Goal: Use online tool/utility: Utilize a website feature to perform a specific function

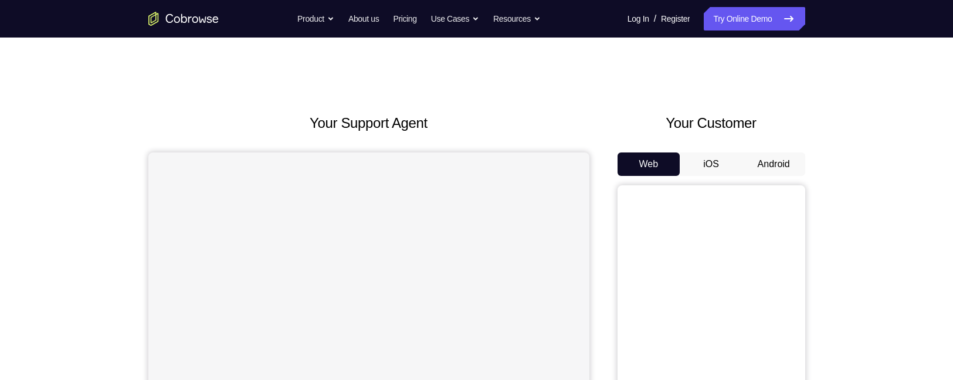
click at [773, 154] on button "Android" at bounding box center [773, 163] width 63 height 23
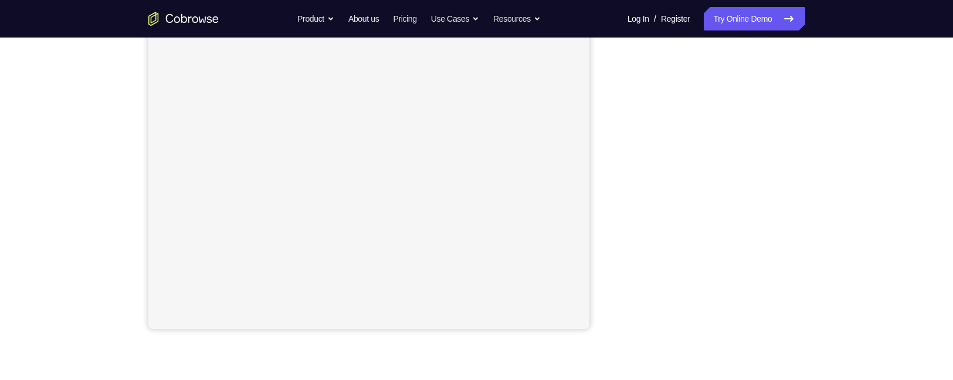
scroll to position [216, 0]
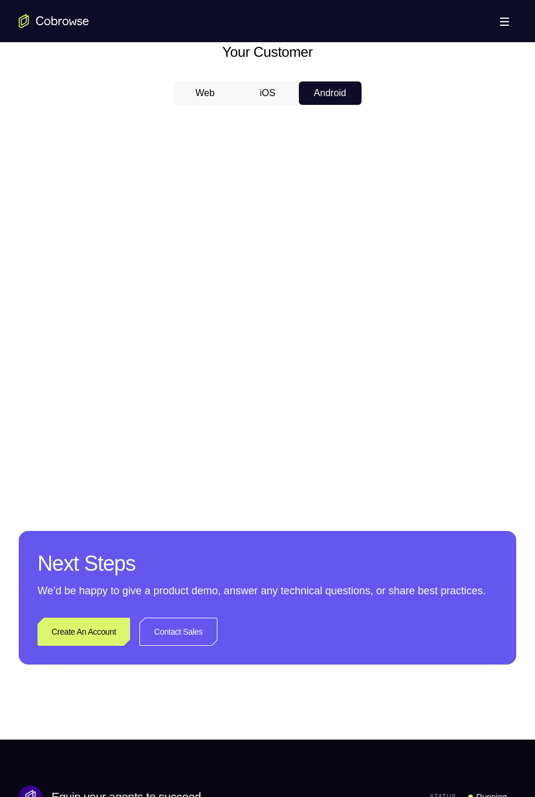
scroll to position [542, 0]
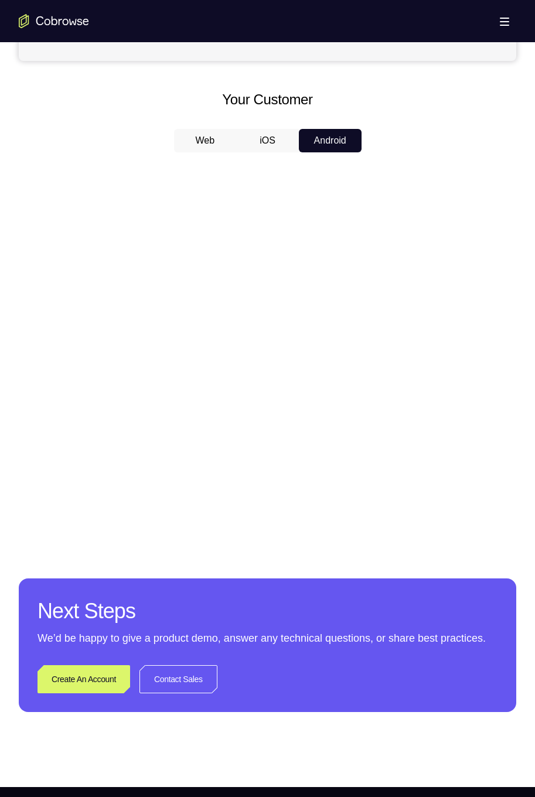
scroll to position [494, 0]
